Goal: Task Accomplishment & Management: Use online tool/utility

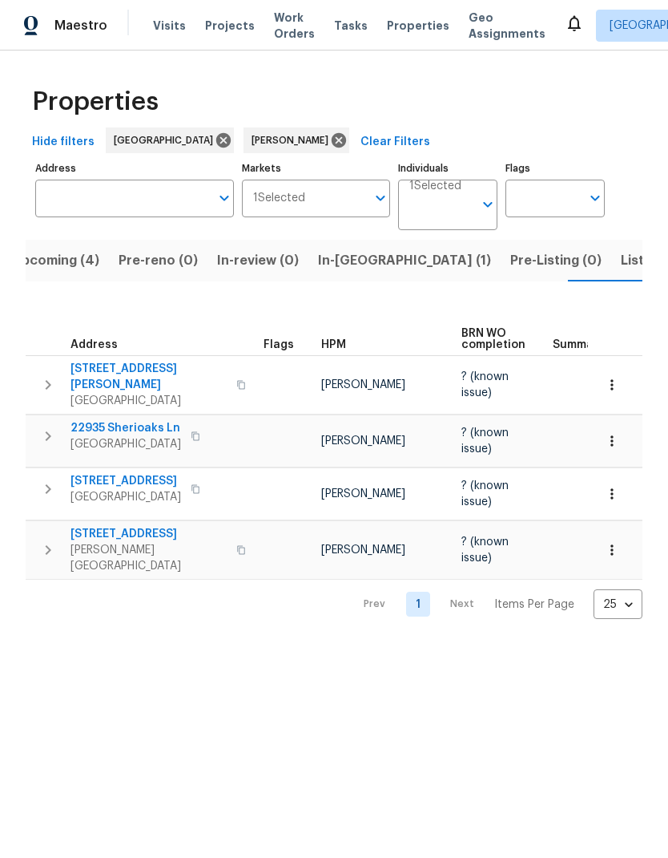
scroll to position [0, 28]
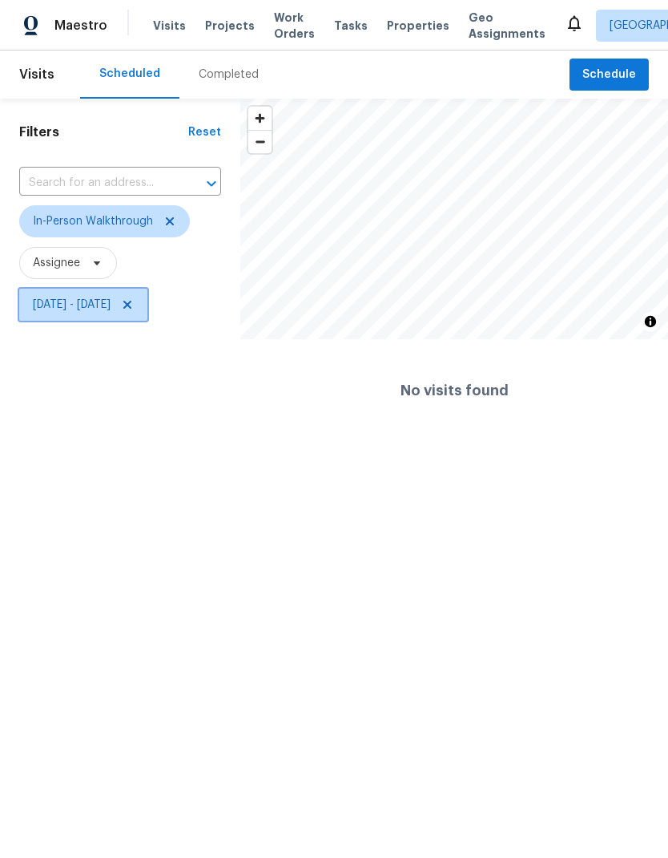
click at [134, 309] on icon at bounding box center [127, 304] width 13 height 13
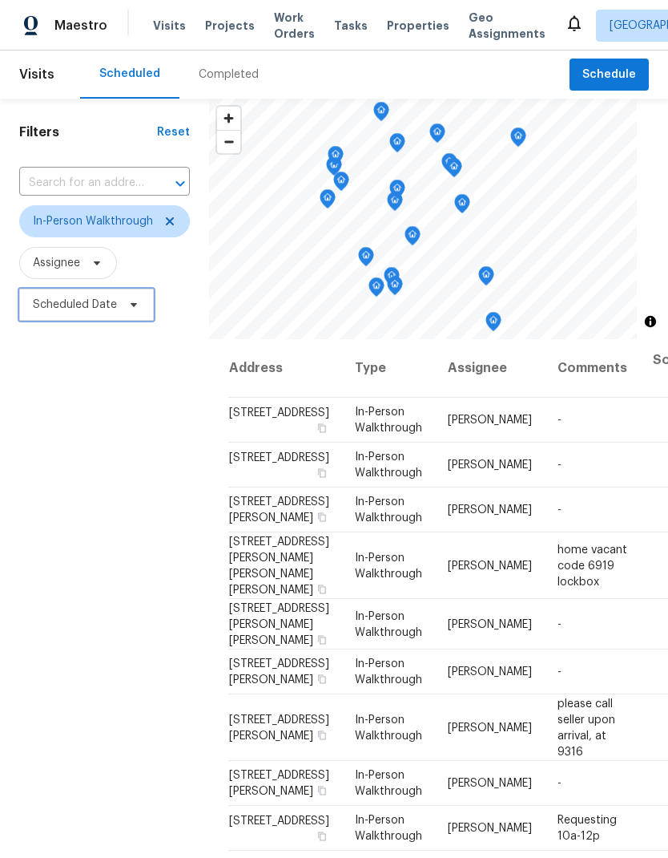
click at [101, 309] on span "Scheduled Date" at bounding box center [75, 305] width 84 height 16
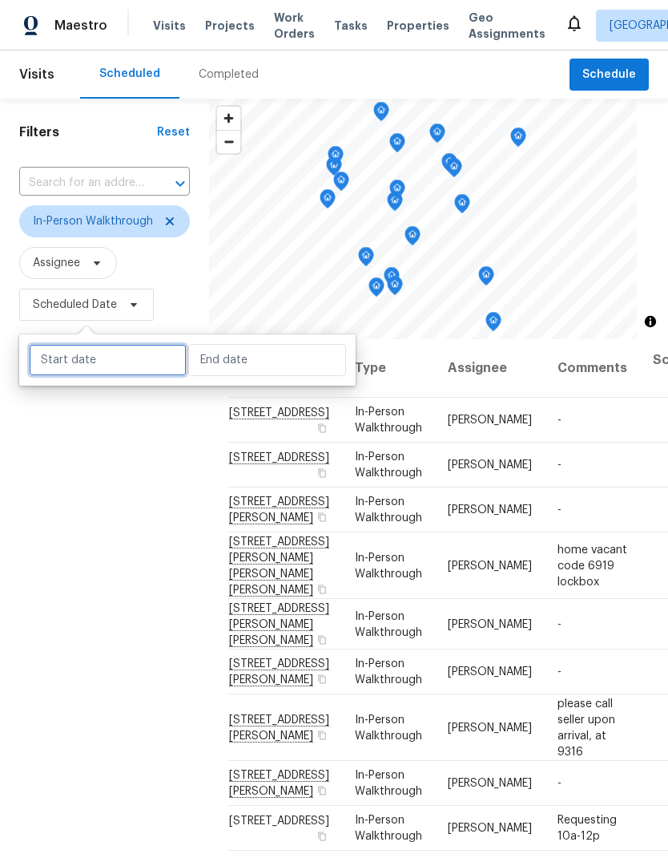
click at [141, 366] on input "text" at bounding box center [108, 360] width 158 height 32
select select "8"
select select "2025"
select select "9"
select select "2025"
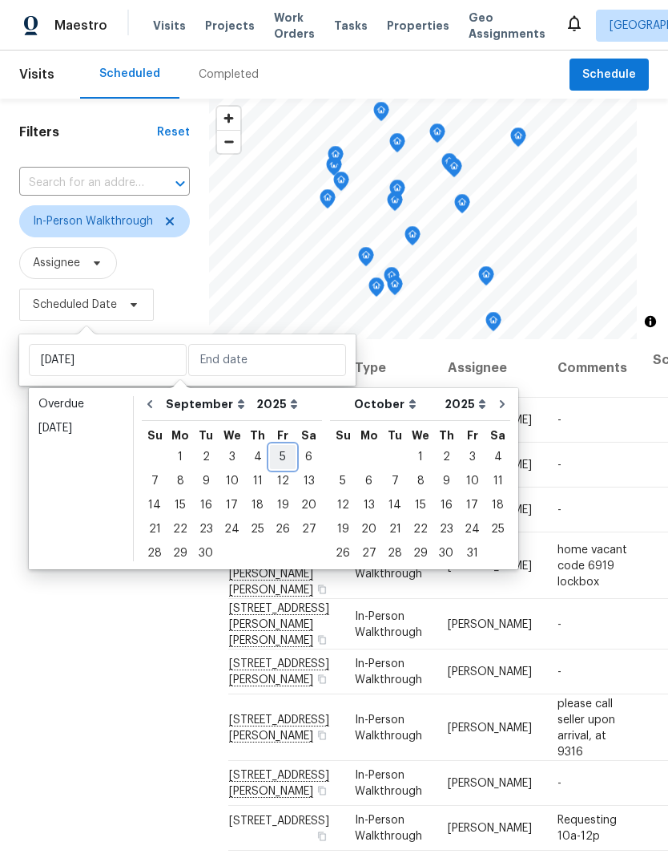
click at [284, 462] on div "5" at bounding box center [283, 457] width 26 height 22
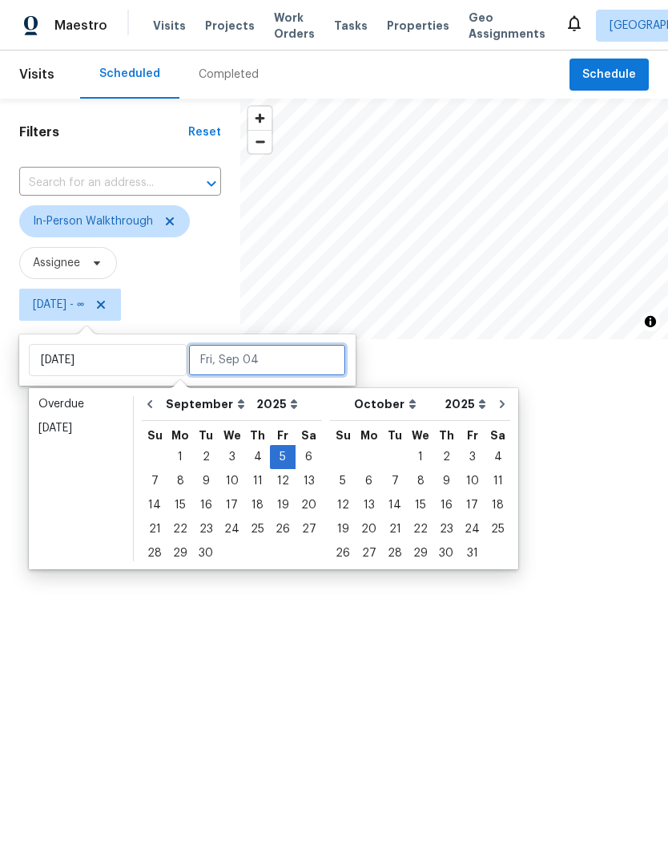
type input "[DATE]"
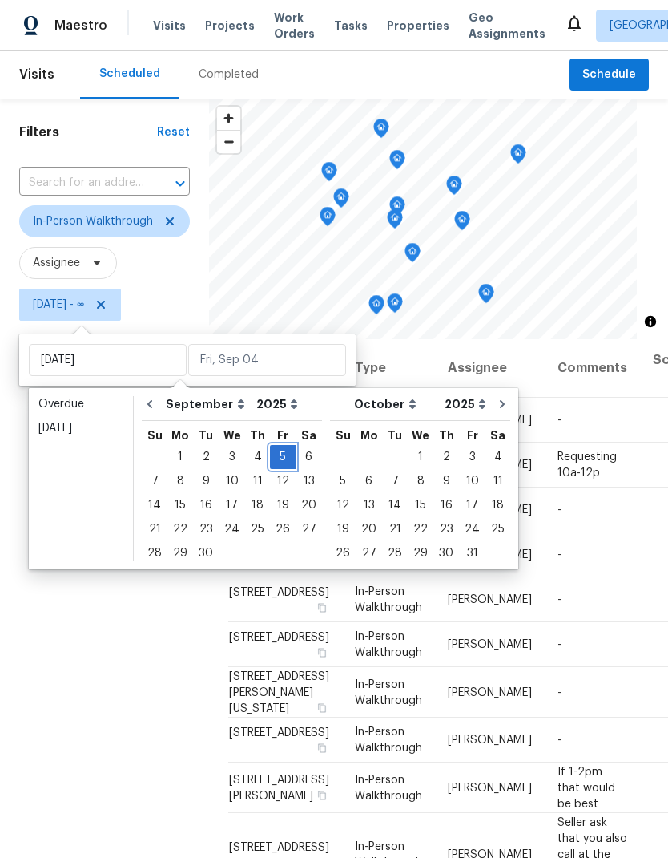
click at [284, 454] on div "5" at bounding box center [283, 457] width 26 height 22
type input "[DATE]"
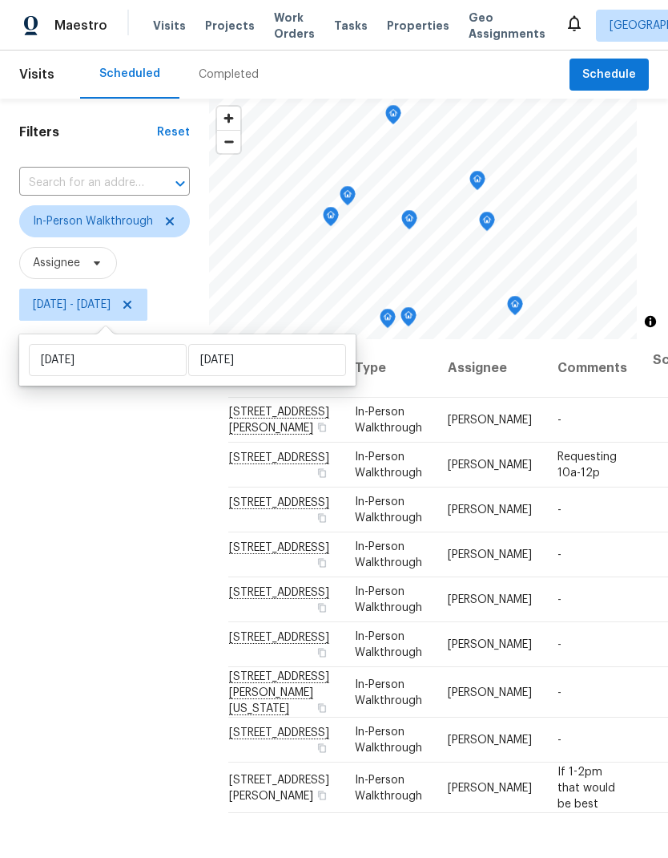
click at [48, 546] on div "Filters Reset ​ In-Person Walkthrough Assignee [DATE] - [DATE]" at bounding box center [104, 562] width 209 height 926
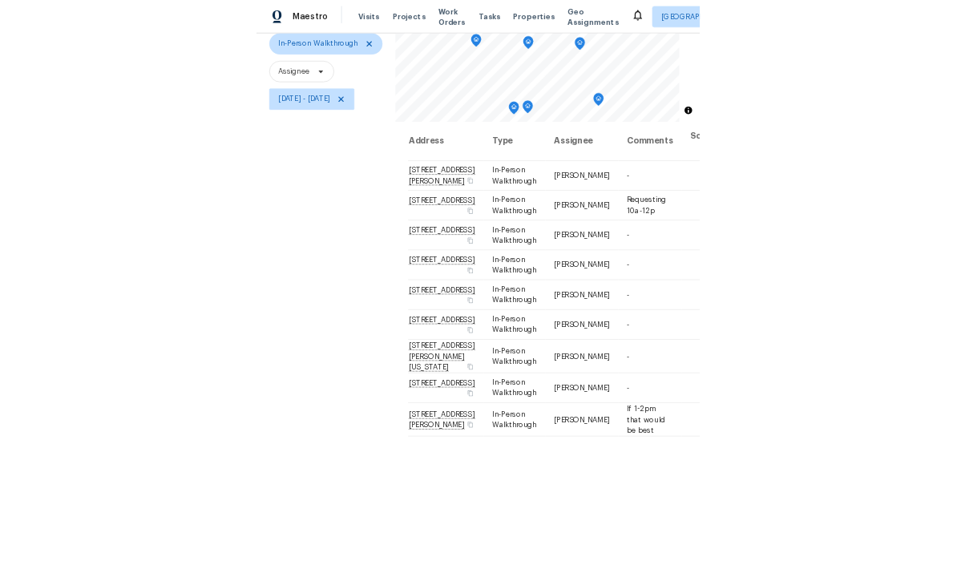
scroll to position [64, 0]
